Goal: Find contact information: Find contact information

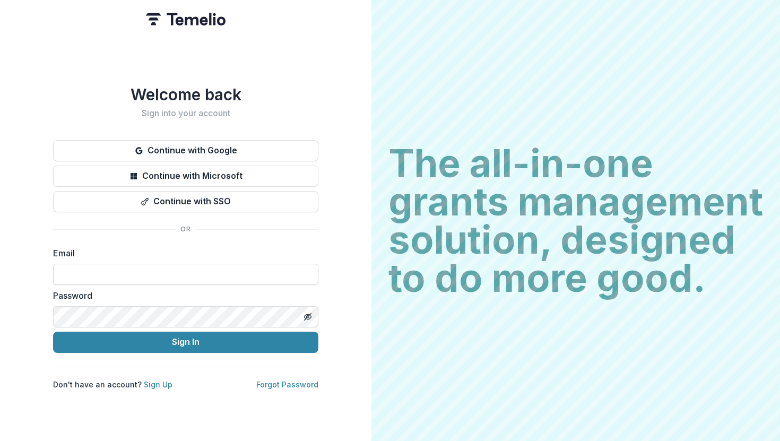
click at [188, 269] on input at bounding box center [185, 274] width 265 height 21
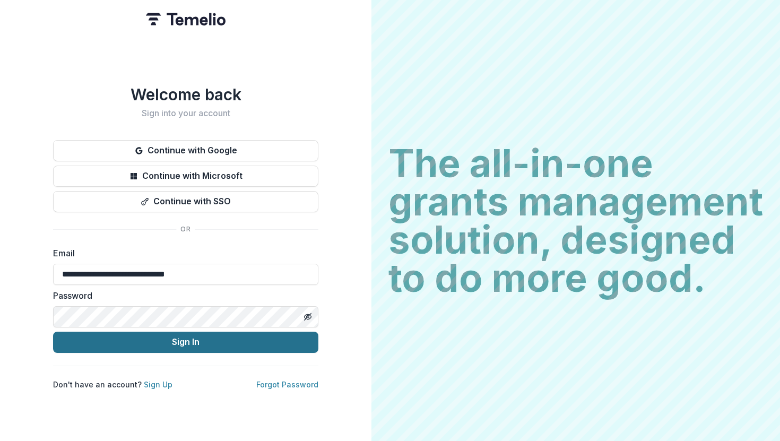
click at [146, 339] on button "Sign In" at bounding box center [185, 342] width 265 height 21
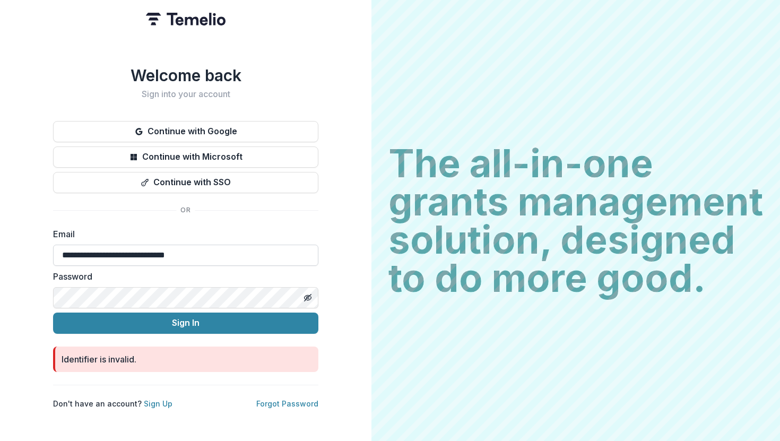
click at [211, 251] on input "**********" at bounding box center [185, 255] width 265 height 21
type input "**********"
click at [53, 313] on button "Sign In" at bounding box center [185, 323] width 265 height 21
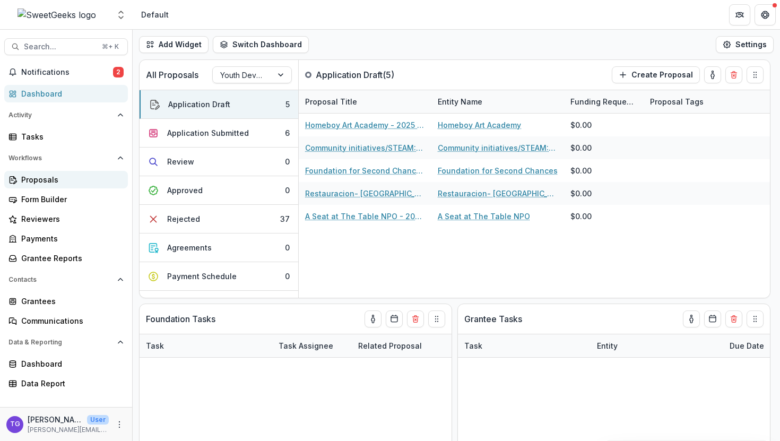
click at [56, 178] on div "Proposals" at bounding box center [70, 179] width 98 height 11
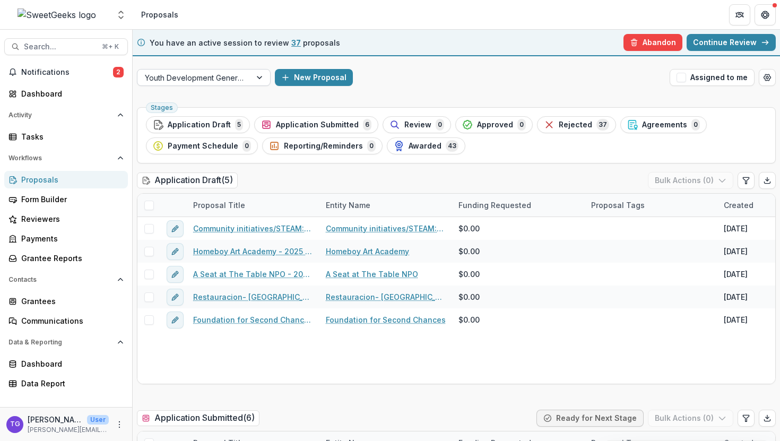
click at [257, 81] on div at bounding box center [260, 78] width 19 height 16
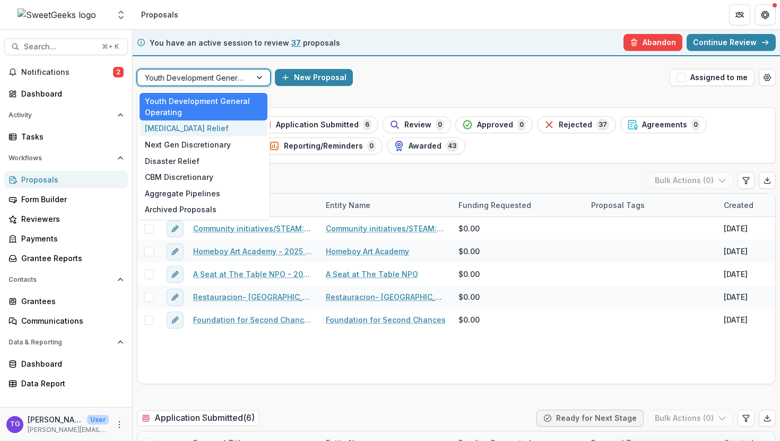
click at [235, 132] on div "Cancer Relief" at bounding box center [204, 128] width 128 height 16
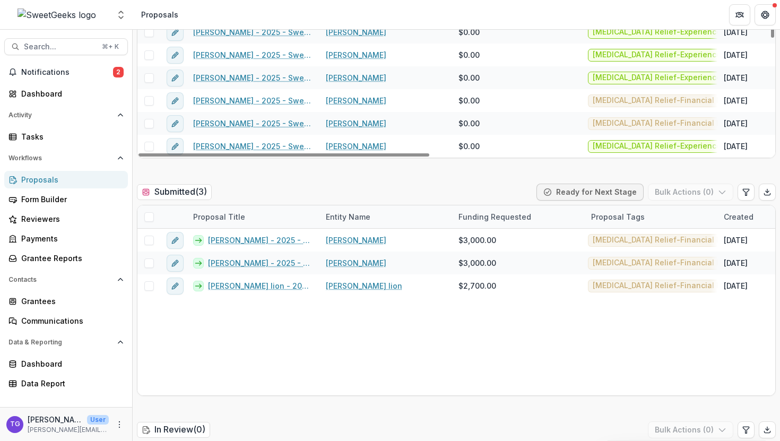
scroll to position [235, 0]
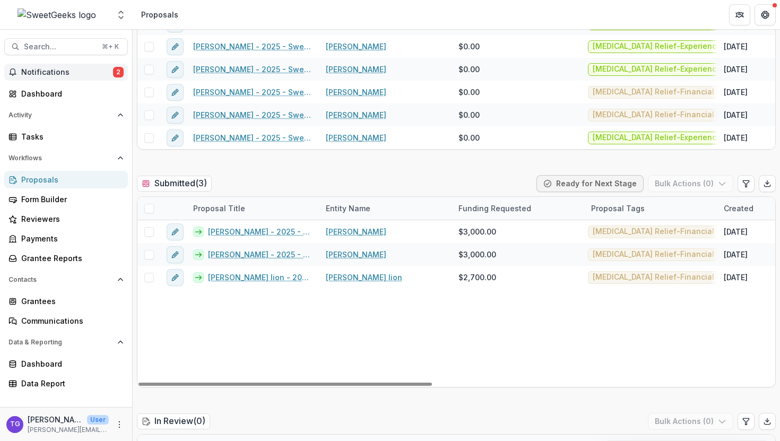
click at [93, 73] on span "Notifications" at bounding box center [67, 72] width 92 height 9
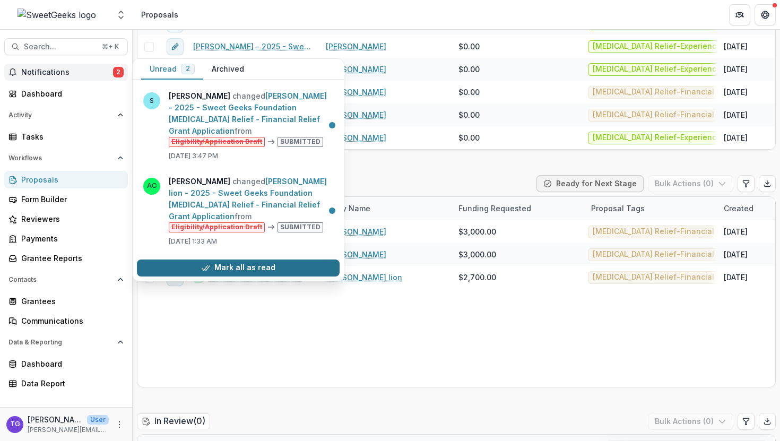
click at [238, 260] on button "Mark all as read" at bounding box center [238, 268] width 203 height 17
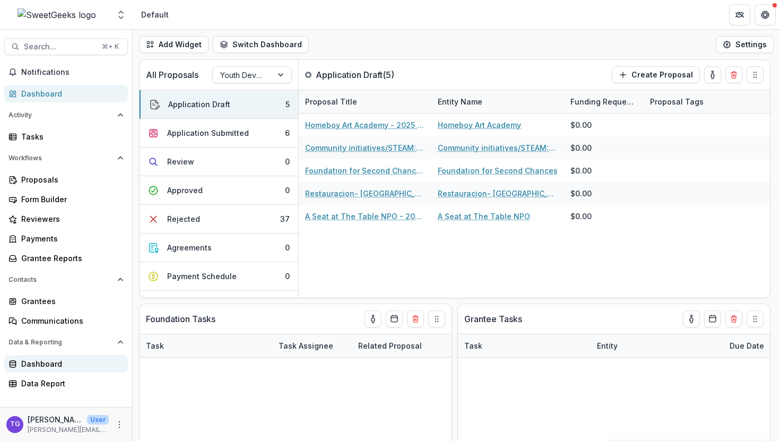
click at [53, 369] on div "Dashboard" at bounding box center [70, 363] width 98 height 11
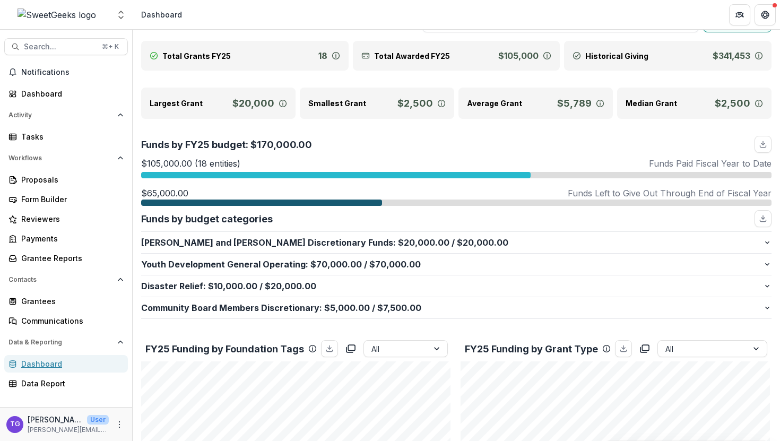
scroll to position [50, 0]
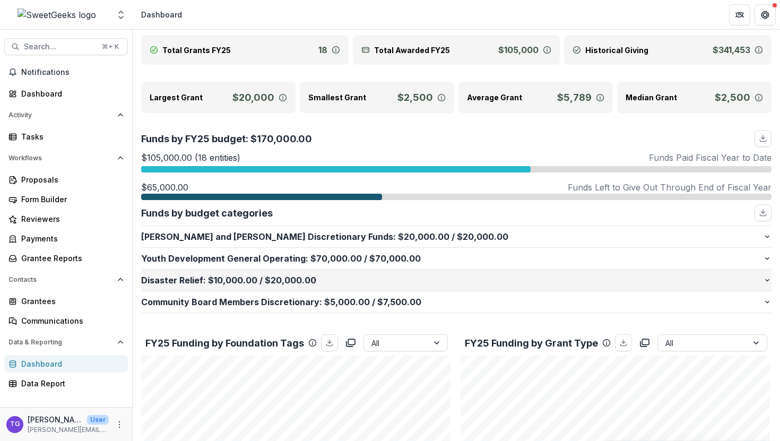
click at [333, 281] on p "Disaster Relief : $10,000.00 / $20,000.00" at bounding box center [452, 280] width 622 height 13
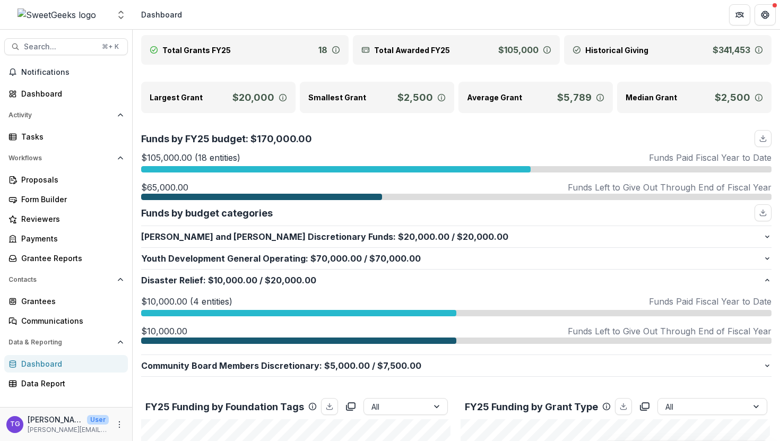
click at [320, 312] on div at bounding box center [298, 313] width 315 height 6
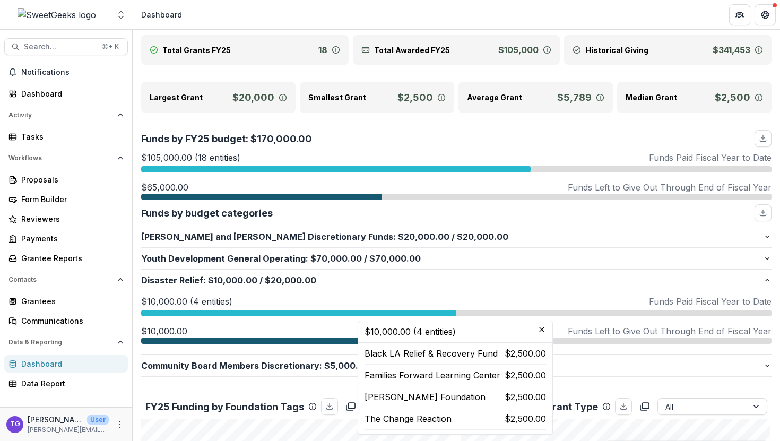
click at [397, 401] on p "[PERSON_NAME] Foundation" at bounding box center [425, 397] width 121 height 13
click at [406, 396] on p "[PERSON_NAME] Foundation" at bounding box center [425, 397] width 121 height 13
click at [452, 394] on p "[PERSON_NAME] Foundation" at bounding box center [425, 397] width 121 height 13
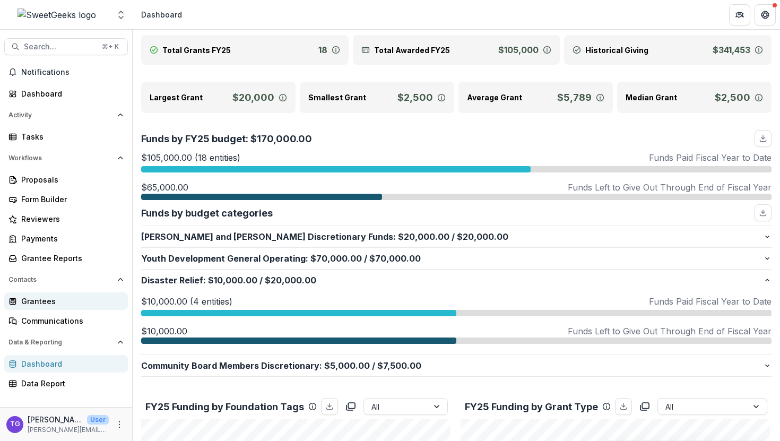
click at [48, 300] on div "Grantees" at bounding box center [70, 301] width 98 height 11
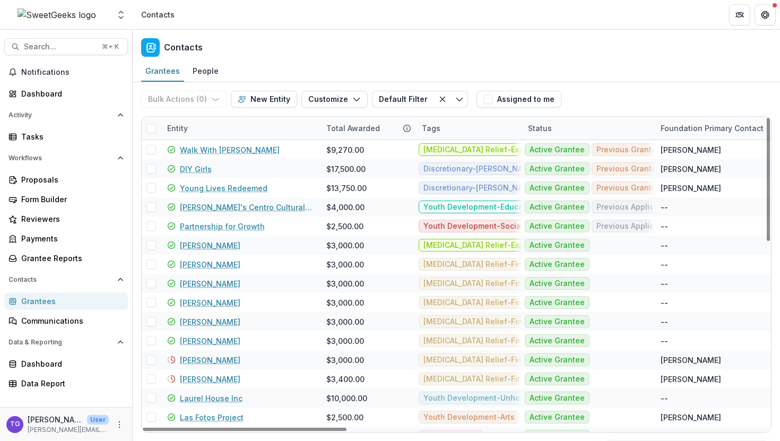
click at [202, 128] on div "Entity" at bounding box center [240, 128] width 159 height 23
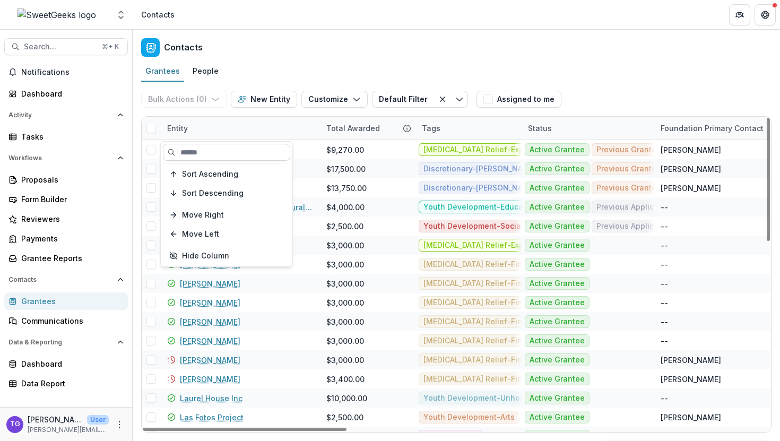
click at [196, 156] on input at bounding box center [226, 152] width 127 height 17
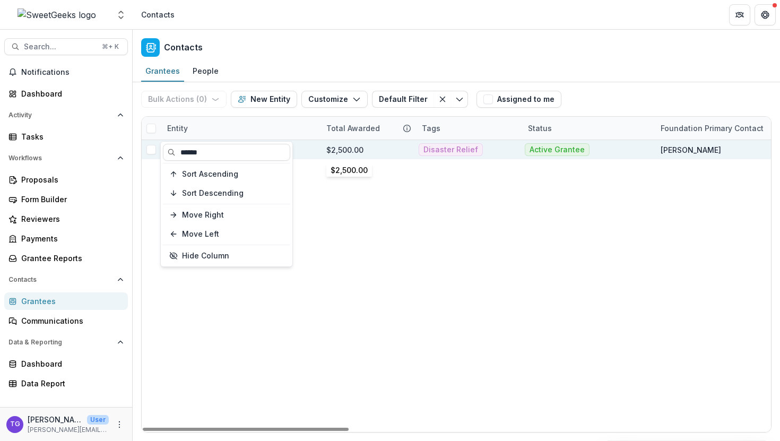
type input "******"
click at [354, 153] on div "$2,500.00" at bounding box center [344, 149] width 37 height 11
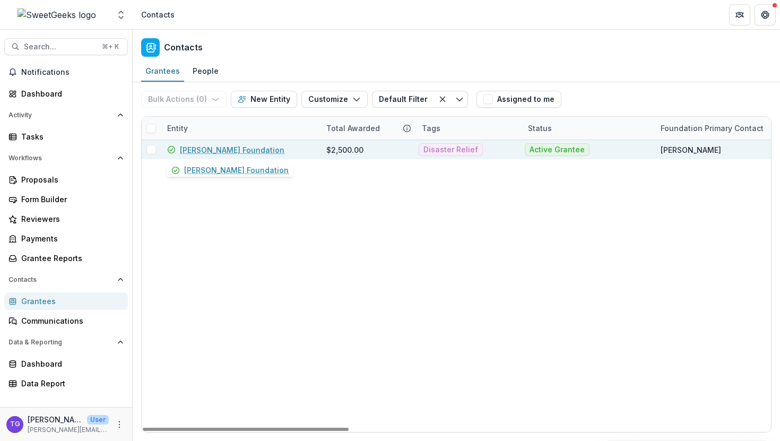
click at [246, 150] on link "[PERSON_NAME] Foundation" at bounding box center [232, 149] width 105 height 11
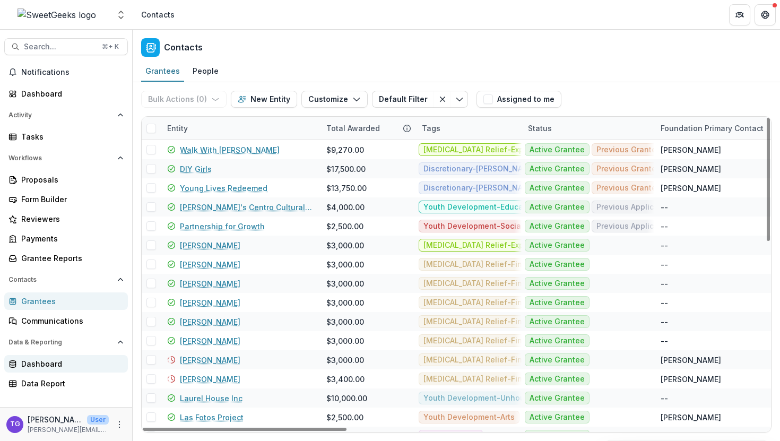
click at [57, 361] on div "Dashboard" at bounding box center [70, 363] width 98 height 11
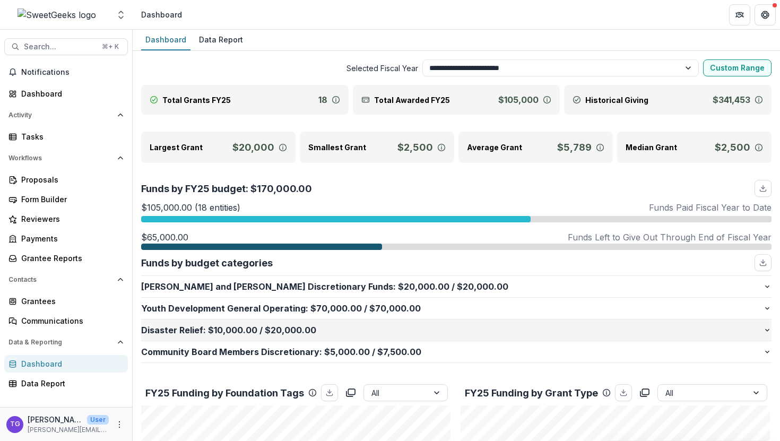
click at [360, 325] on p "Disaster Relief : $10,000.00 / $20,000.00" at bounding box center [452, 330] width 622 height 13
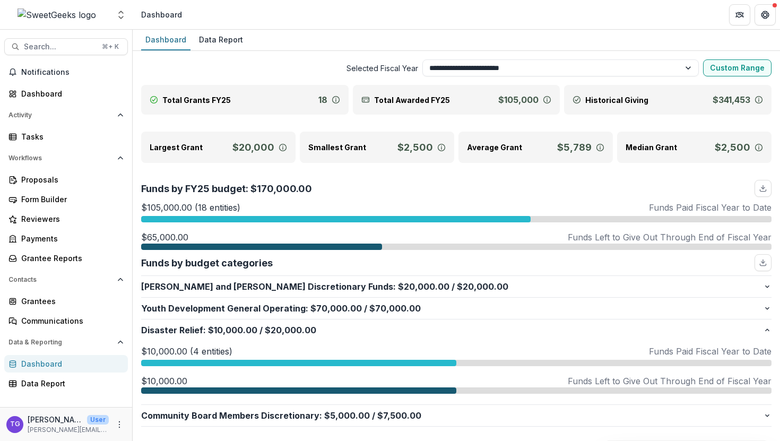
click at [352, 357] on div "$10,000.00 (4 entities) Funds Paid Fiscal Year to Date" at bounding box center [456, 351] width 631 height 13
click at [44, 303] on div "Grantees" at bounding box center [70, 301] width 98 height 11
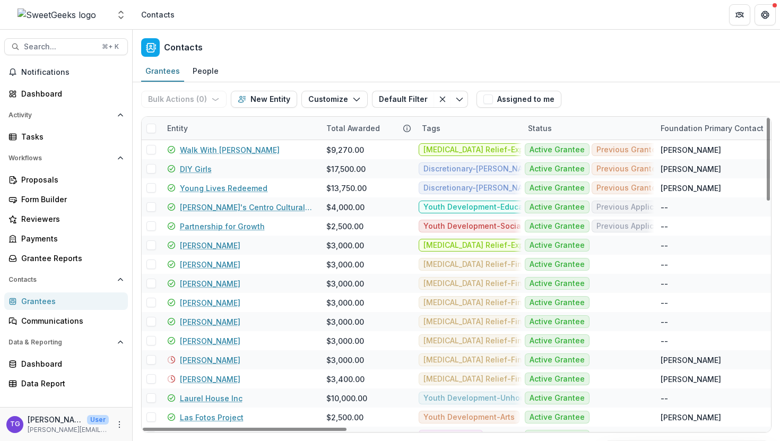
click at [262, 123] on div "Entity" at bounding box center [240, 128] width 159 height 23
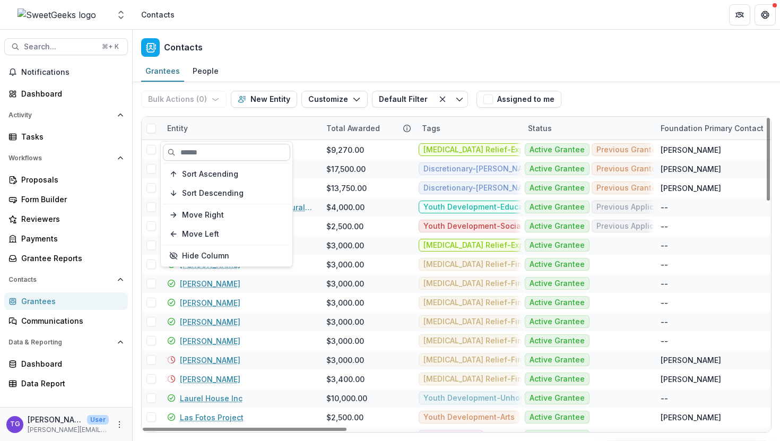
click at [230, 151] on input at bounding box center [226, 152] width 127 height 17
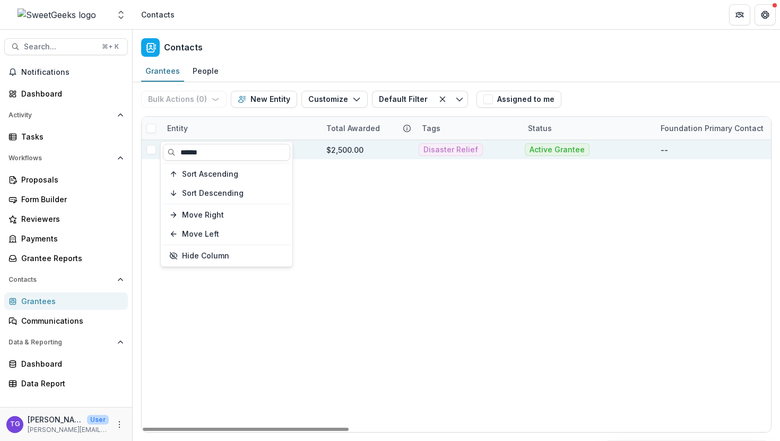
type input "******"
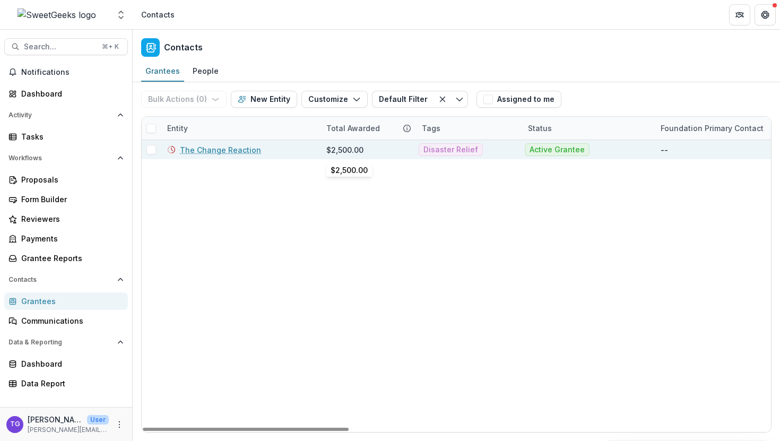
click at [371, 148] on div "$2,500.00" at bounding box center [367, 149] width 83 height 19
click at [232, 150] on link "The Change Reaction" at bounding box center [220, 149] width 81 height 11
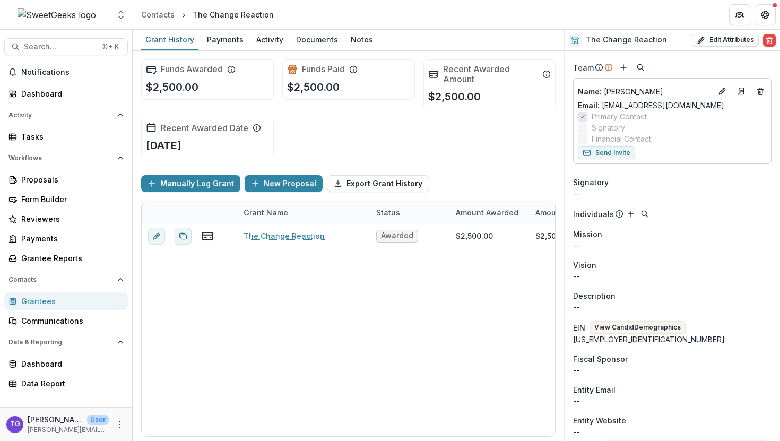
scroll to position [3, 0]
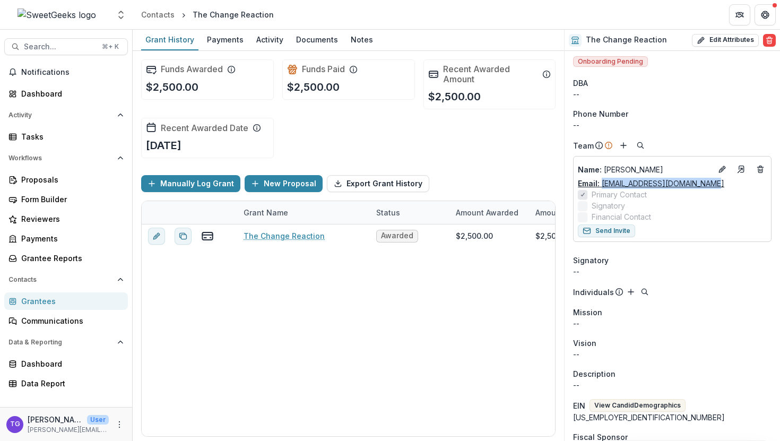
drag, startPoint x: 716, startPoint y: 182, endPoint x: 603, endPoint y: 186, distance: 113.1
click at [603, 186] on div "Email: [EMAIL_ADDRESS][DOMAIN_NAME]" at bounding box center [672, 183] width 189 height 11
click at [44, 302] on div "Grantees" at bounding box center [70, 301] width 98 height 11
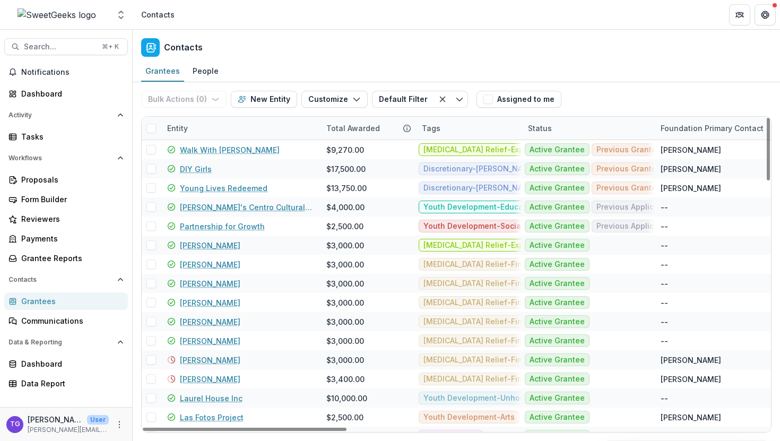
click at [237, 133] on div "Entity" at bounding box center [240, 128] width 159 height 23
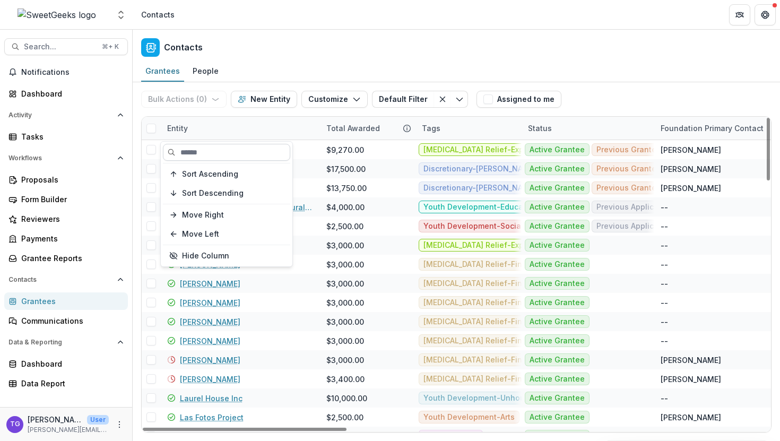
click at [227, 153] on input at bounding box center [226, 152] width 127 height 17
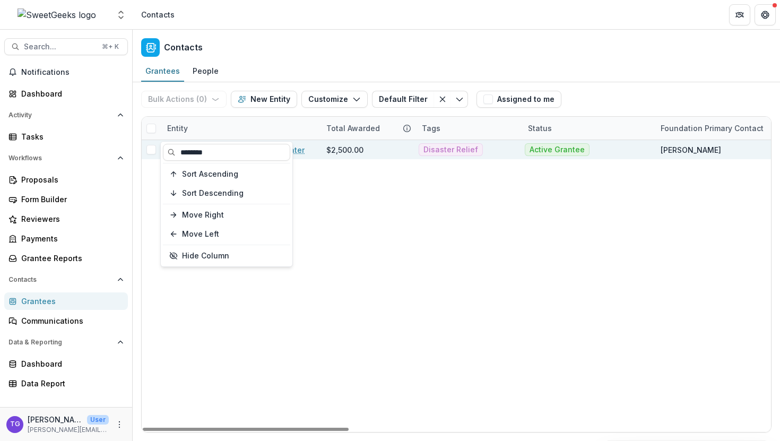
type input "********"
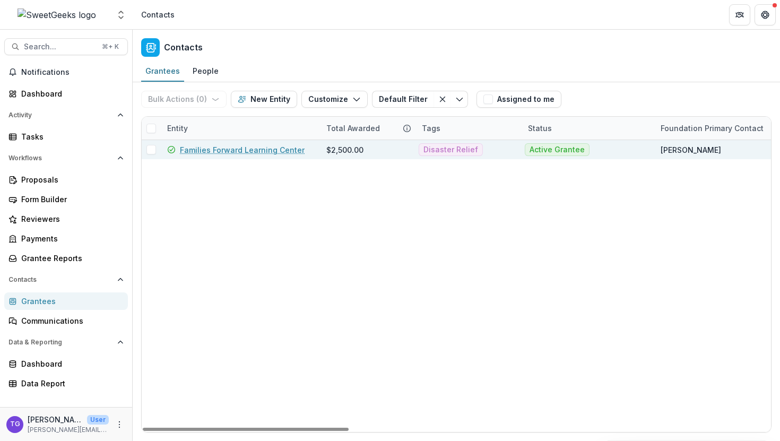
click at [335, 147] on div "$2,500.00" at bounding box center [344, 149] width 37 height 11
click at [259, 150] on link "Families Forward Learning Center" at bounding box center [242, 149] width 125 height 11
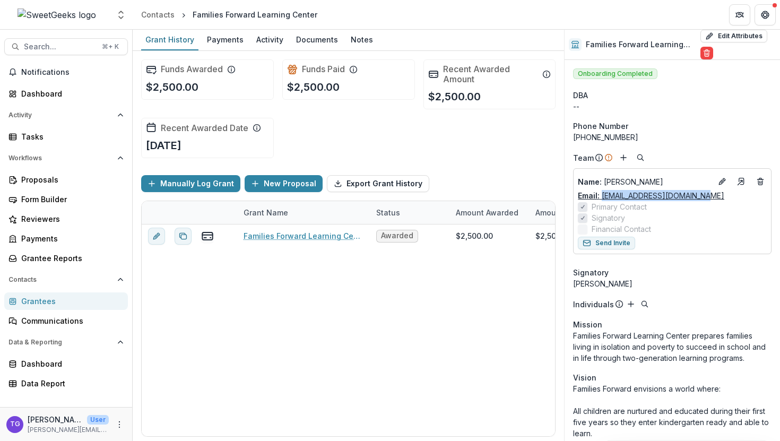
drag, startPoint x: 694, startPoint y: 195, endPoint x: 601, endPoint y: 199, distance: 92.4
click at [601, 199] on div "Email: [EMAIL_ADDRESS][DOMAIN_NAME]" at bounding box center [672, 195] width 189 height 11
copy link "[EMAIL_ADDRESS][DOMAIN_NAME]"
